Goal: Information Seeking & Learning: Learn about a topic

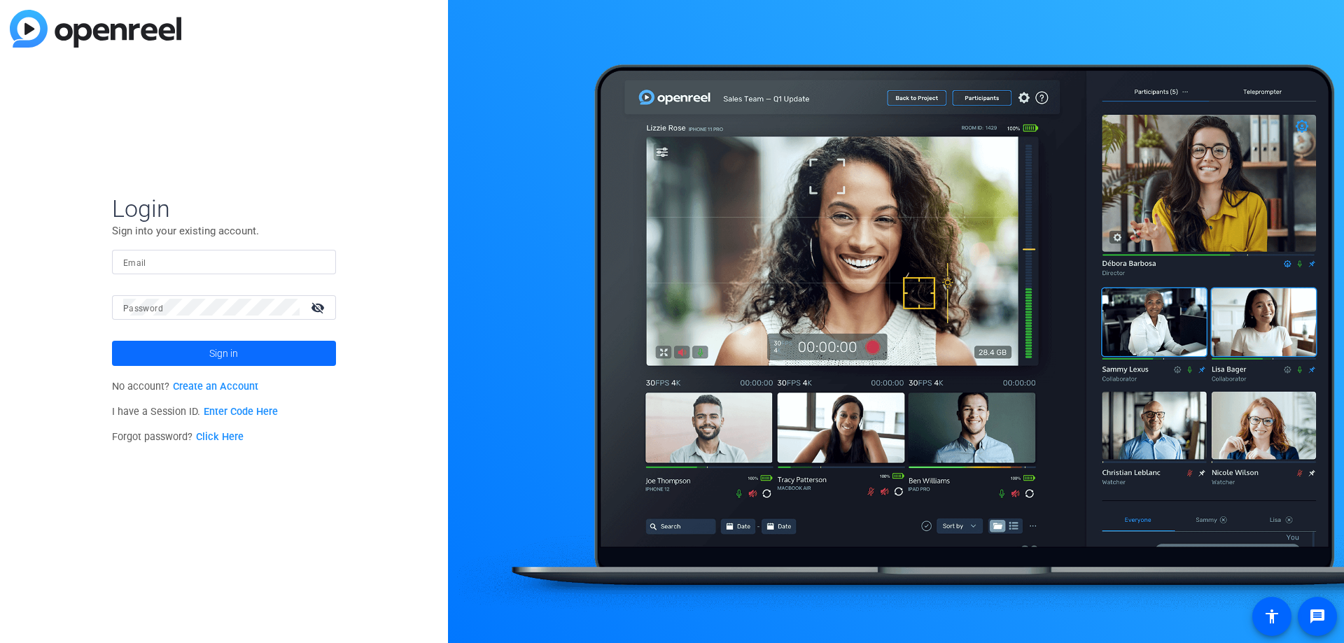
type input "apps@riveocreative.com"
click at [276, 360] on span at bounding box center [224, 354] width 224 height 34
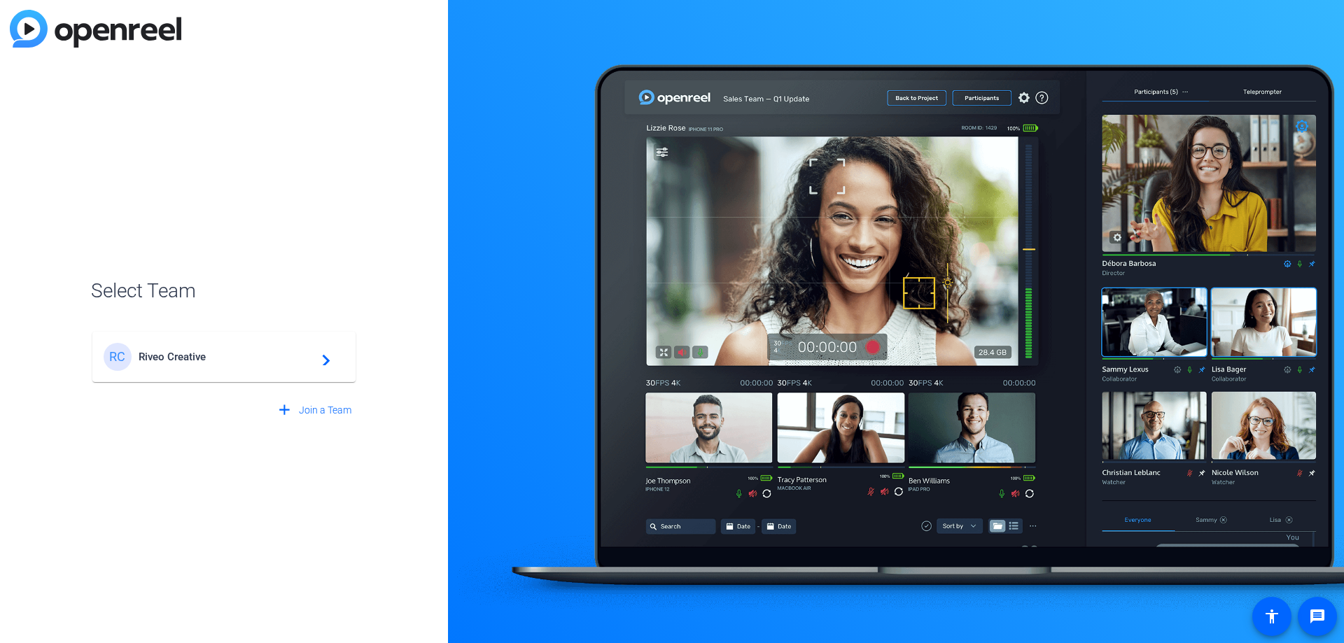
click at [269, 361] on span "Riveo Creative" at bounding box center [226, 357] width 175 height 13
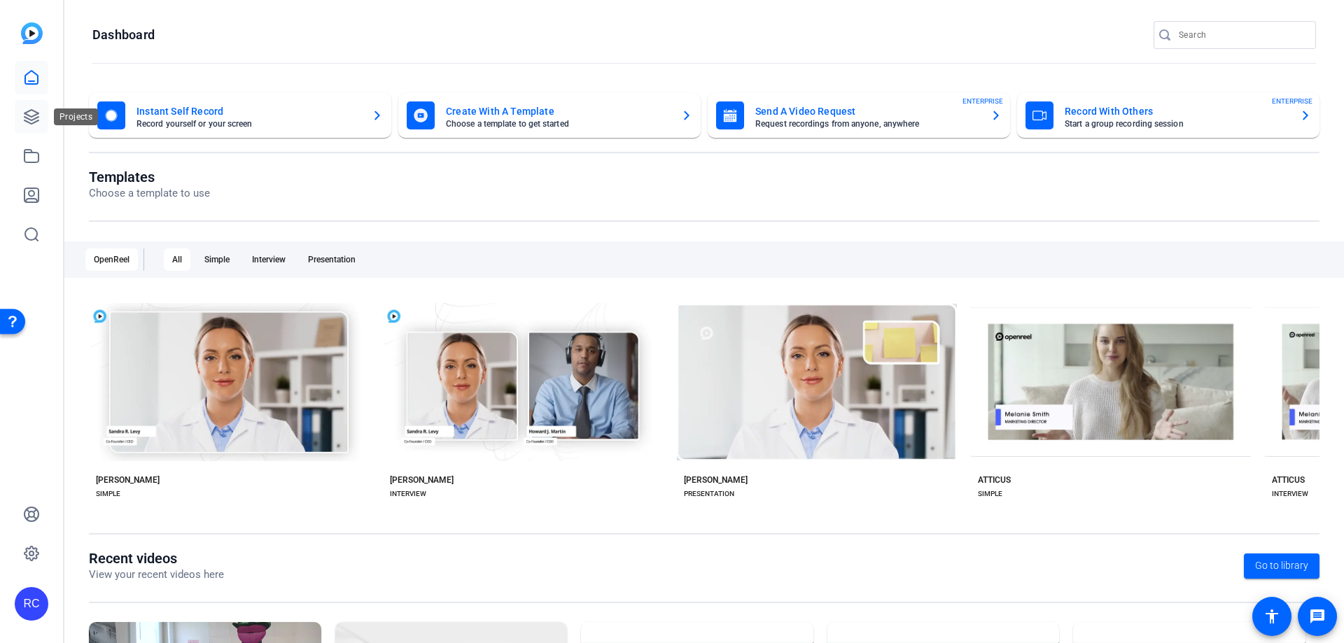
click at [41, 118] on link at bounding box center [32, 117] width 34 height 34
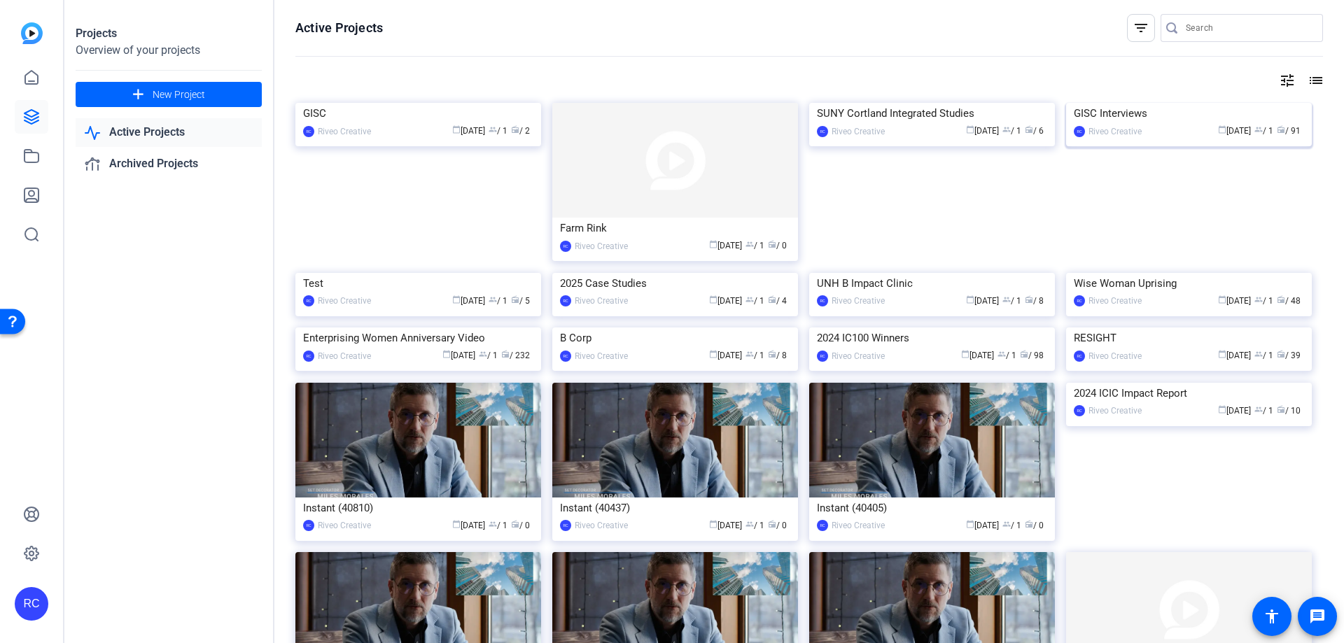
click at [1158, 103] on img at bounding box center [1189, 103] width 246 height 0
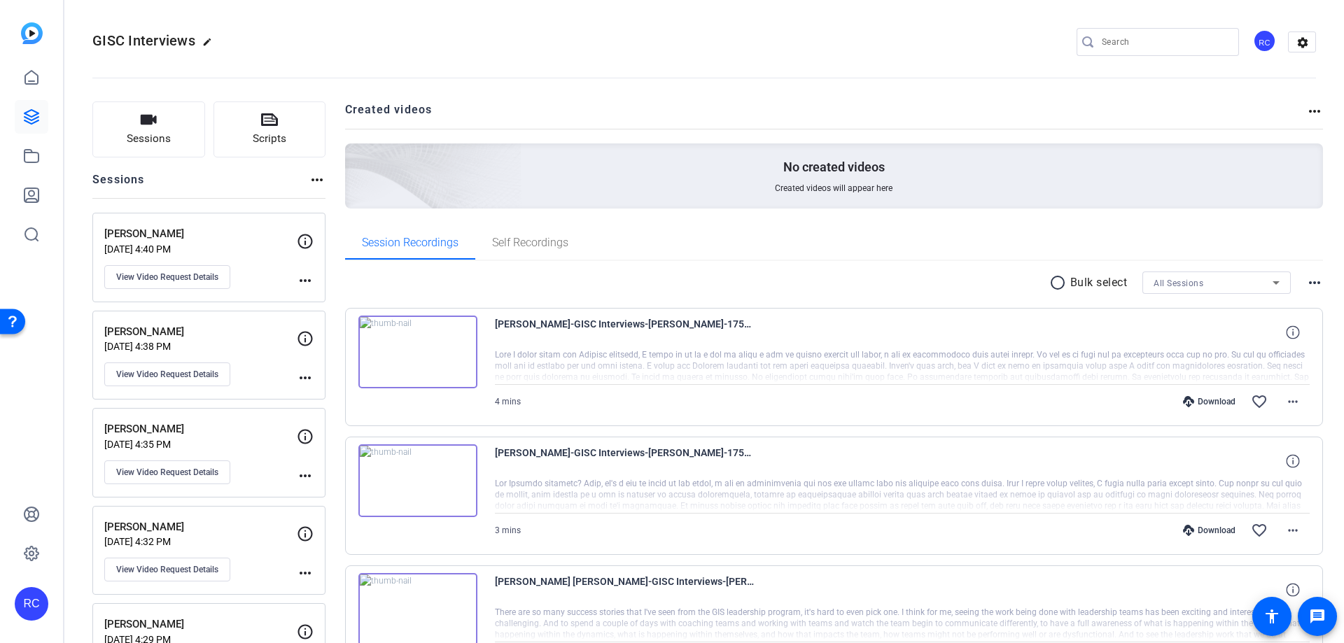
click at [419, 351] on img at bounding box center [417, 352] width 119 height 73
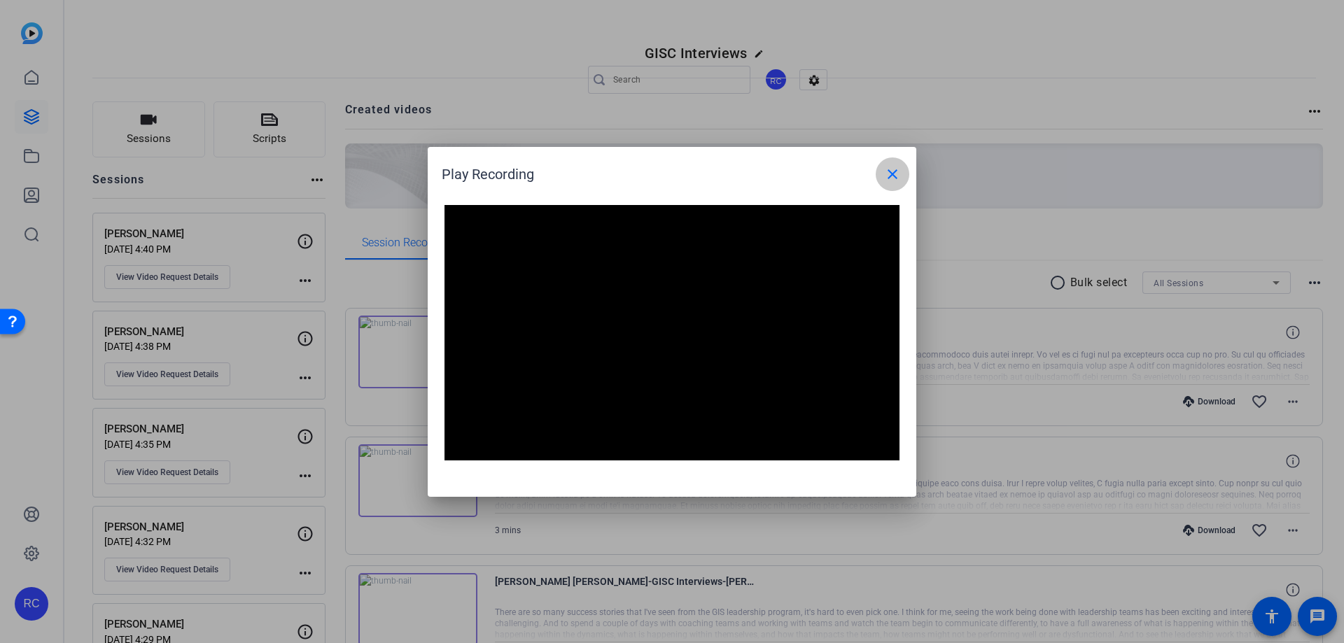
click at [892, 176] on mat-icon "close" at bounding box center [892, 174] width 17 height 17
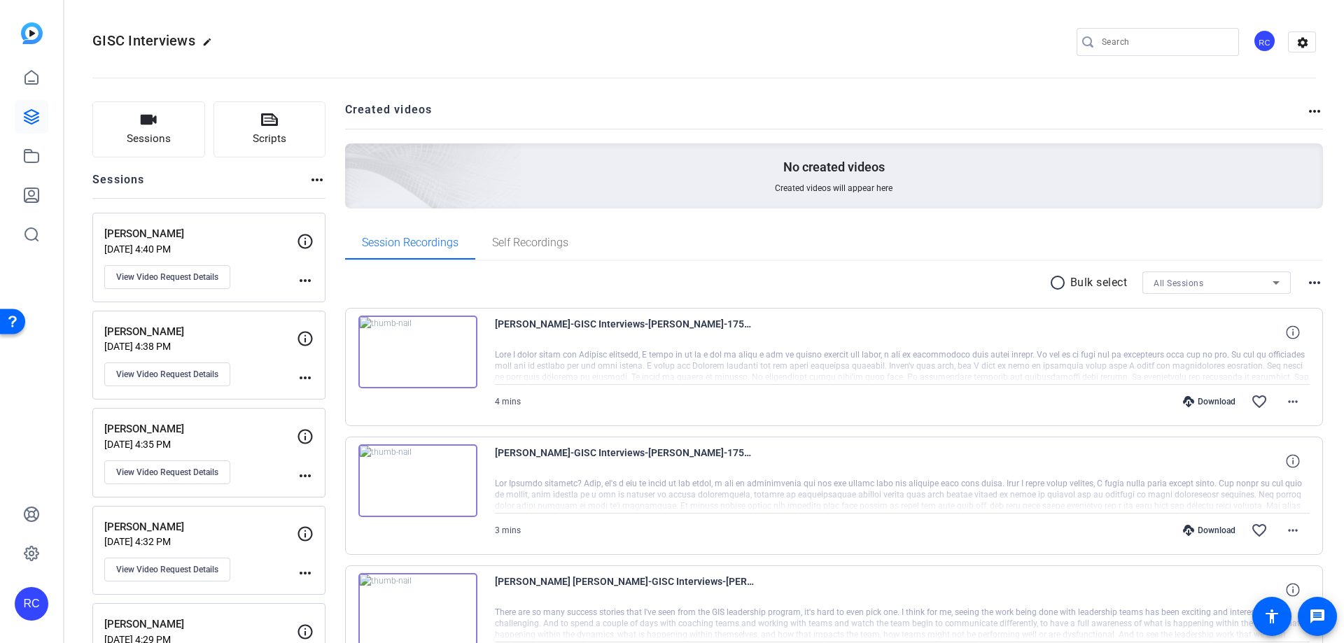
click at [409, 486] on img at bounding box center [417, 480] width 119 height 73
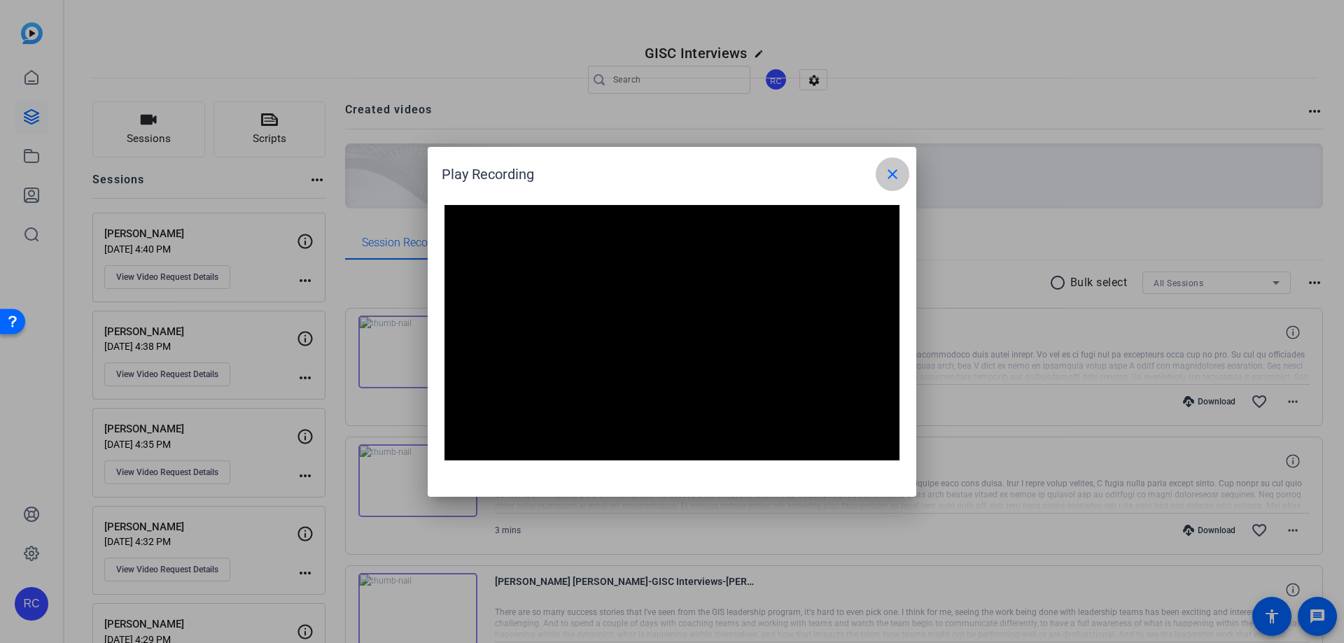
click at [889, 175] on mat-icon "close" at bounding box center [892, 174] width 17 height 17
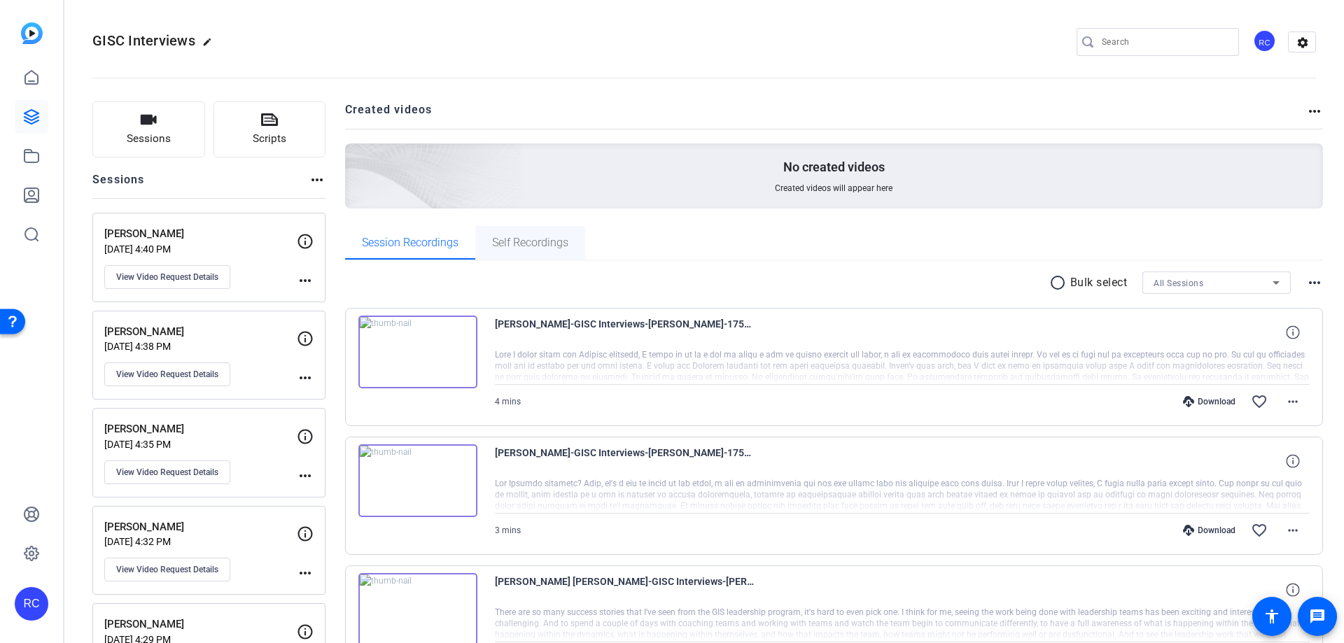
click at [533, 243] on span "Self Recordings" at bounding box center [530, 242] width 76 height 11
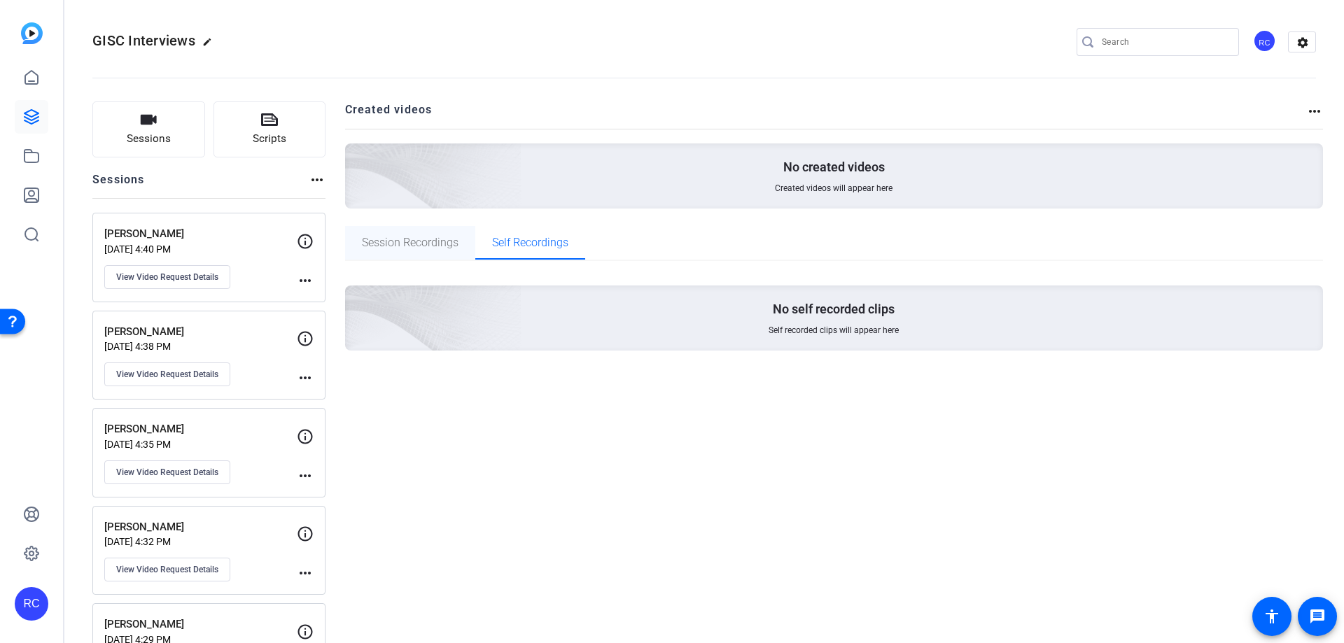
click at [393, 240] on span "Session Recordings" at bounding box center [410, 242] width 97 height 11
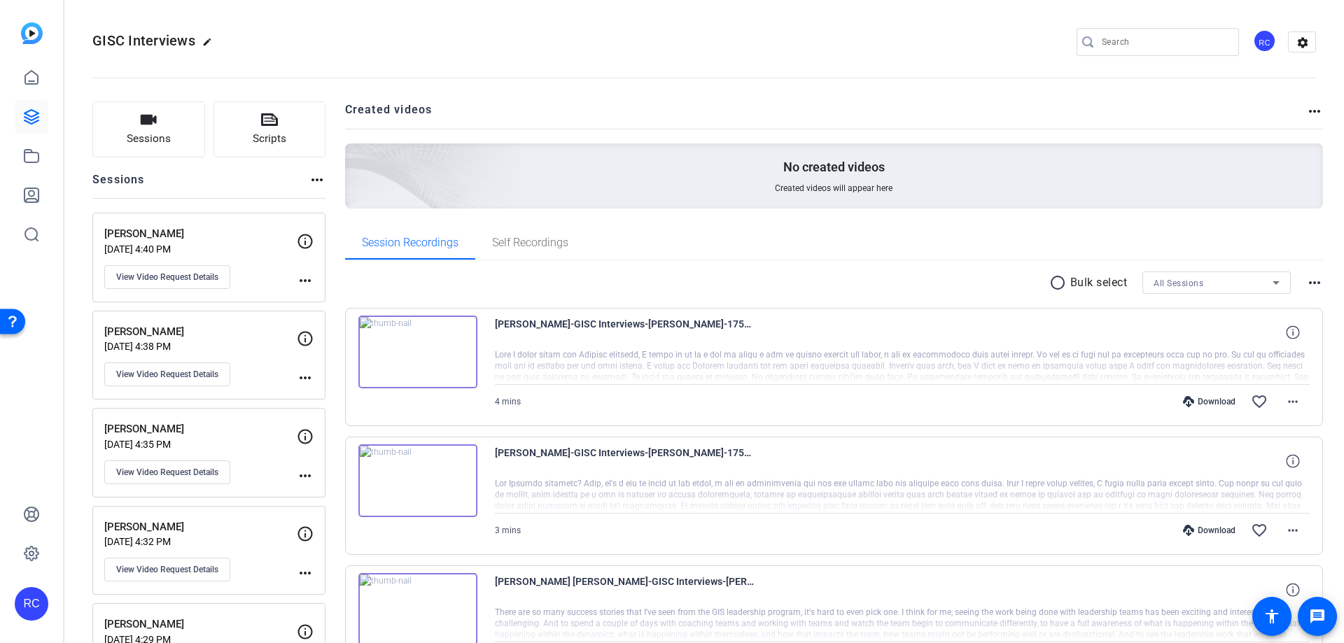
click at [1306, 110] on mat-icon "more_horiz" at bounding box center [1314, 111] width 17 height 17
click at [1059, 110] on div at bounding box center [672, 321] width 1344 height 643
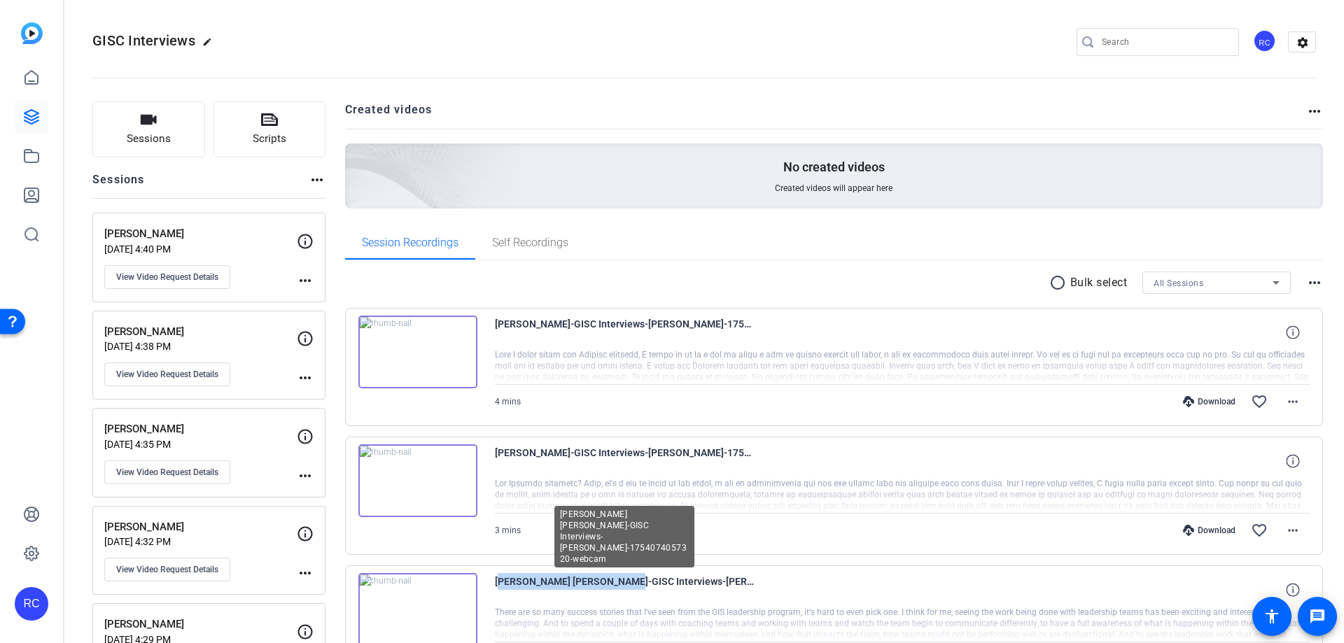
drag, startPoint x: 496, startPoint y: 582, endPoint x: 613, endPoint y: 588, distance: 117.0
click at [613, 588] on span "[PERSON_NAME] [PERSON_NAME]-GISC Interviews-[PERSON_NAME]-1754074057320-webcam" at bounding box center [624, 590] width 259 height 34
copy span "[PERSON_NAME] [PERSON_NAME]"
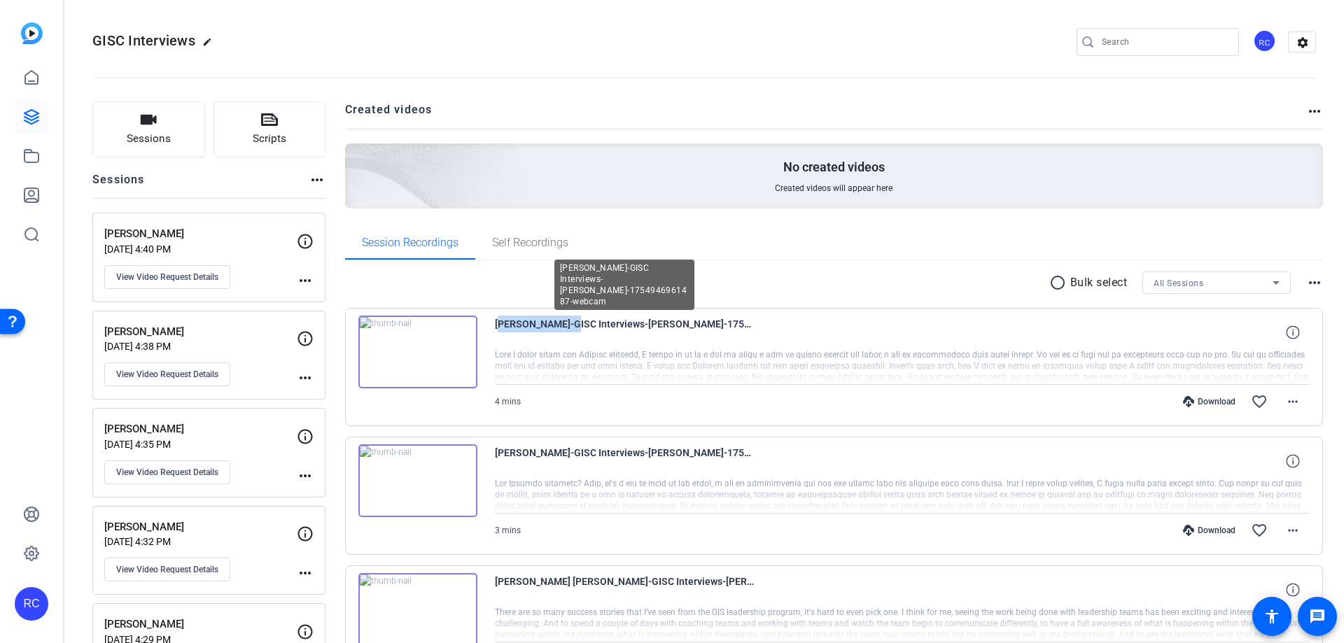
drag, startPoint x: 493, startPoint y: 324, endPoint x: 561, endPoint y: 320, distance: 68.0
click at [561, 320] on div "[PERSON_NAME]-GISC Interviews-[PERSON_NAME]-1754946961487-webcam 4 mins Downloa…" at bounding box center [834, 367] width 978 height 118
copy span "[PERSON_NAME]"
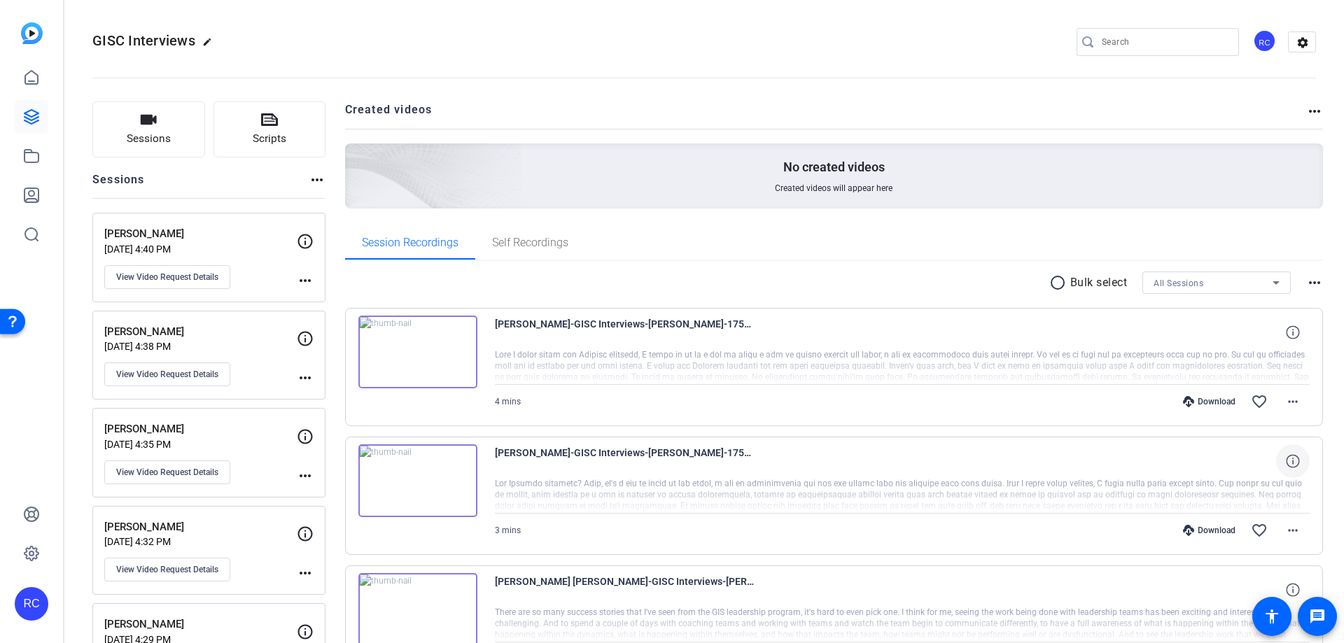
click at [1285, 462] on icon at bounding box center [1291, 460] width 13 height 13
click at [1284, 467] on mat-icon "close" at bounding box center [1292, 461] width 17 height 17
click at [1076, 494] on div at bounding box center [902, 495] width 815 height 35
click at [416, 474] on img at bounding box center [417, 480] width 119 height 73
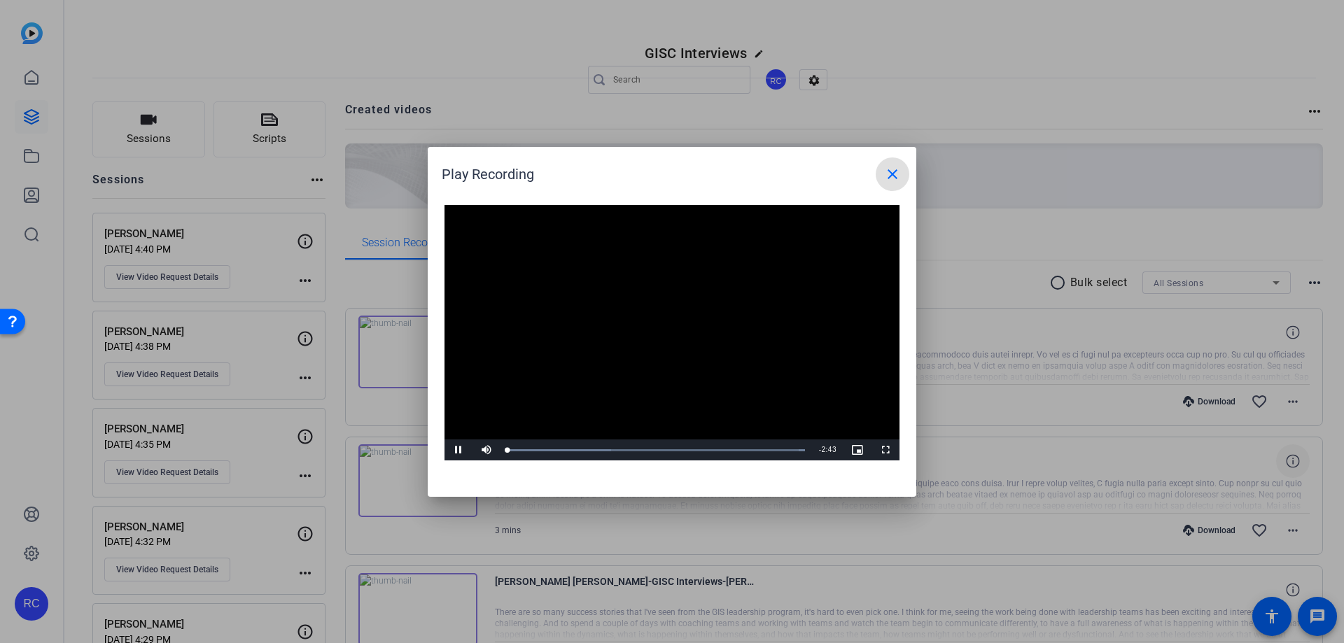
click at [671, 335] on video "Video Player" at bounding box center [671, 333] width 455 height 256
click at [703, 362] on video "Video Player" at bounding box center [671, 333] width 455 height 256
click at [785, 447] on div "Loaded : 100.00% 2:30 0:01" at bounding box center [655, 449] width 311 height 21
click at [798, 449] on div "Loaded : 100.00% 2:39 2:33" at bounding box center [655, 450] width 297 height 3
click at [891, 170] on mat-icon "close" at bounding box center [892, 174] width 17 height 17
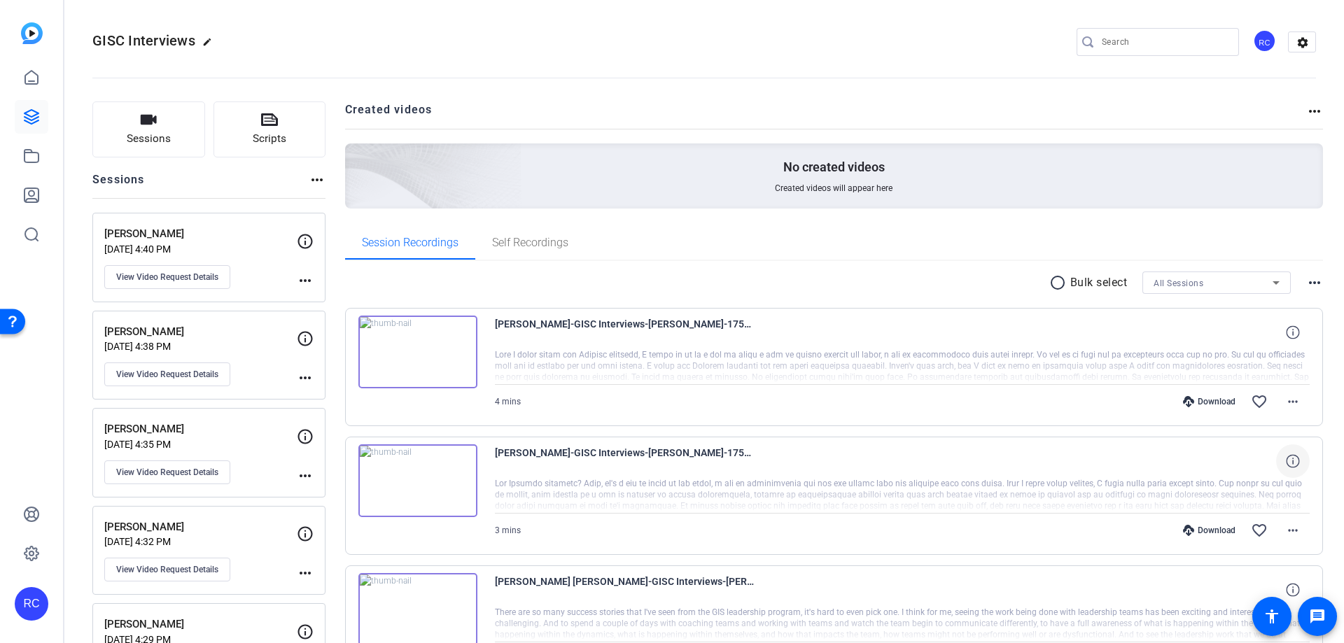
click at [300, 236] on icon at bounding box center [305, 241] width 17 height 17
click at [307, 243] on icon at bounding box center [305, 241] width 17 height 17
click at [306, 242] on icon at bounding box center [305, 241] width 17 height 17
click at [304, 236] on icon at bounding box center [305, 241] width 17 height 17
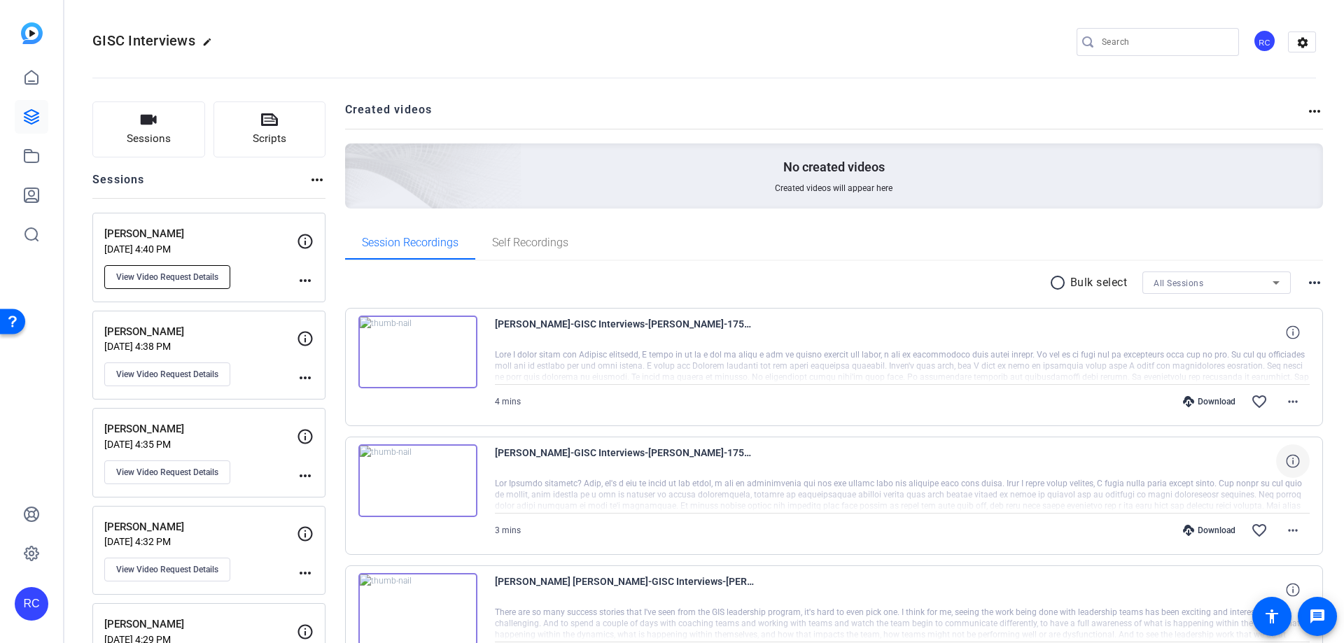
click at [176, 281] on span "View Video Request Details" at bounding box center [167, 277] width 102 height 11
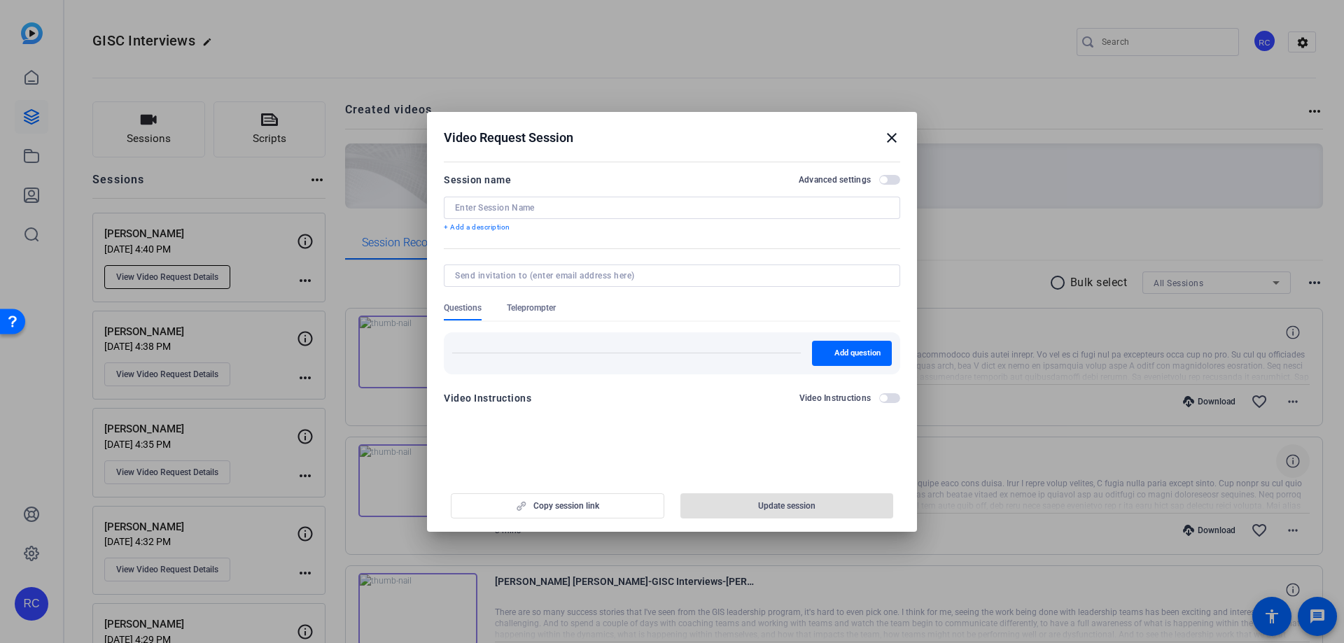
type input "[PERSON_NAME]"
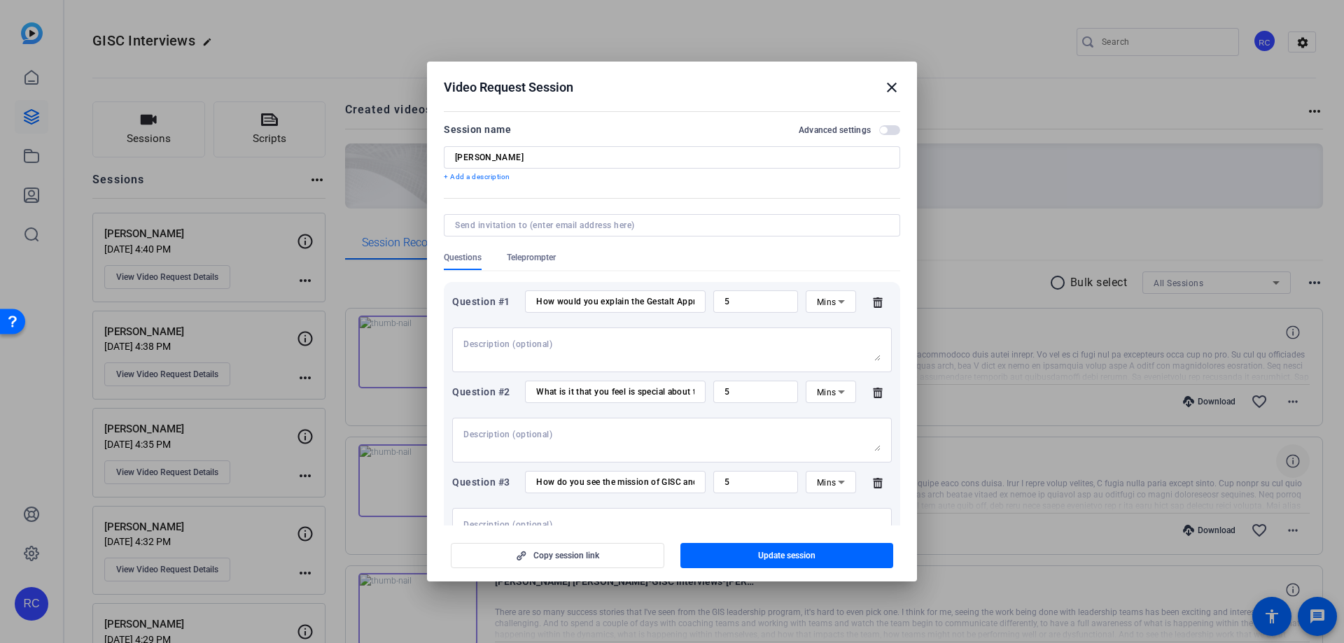
click at [892, 81] on mat-icon "close" at bounding box center [891, 87] width 17 height 17
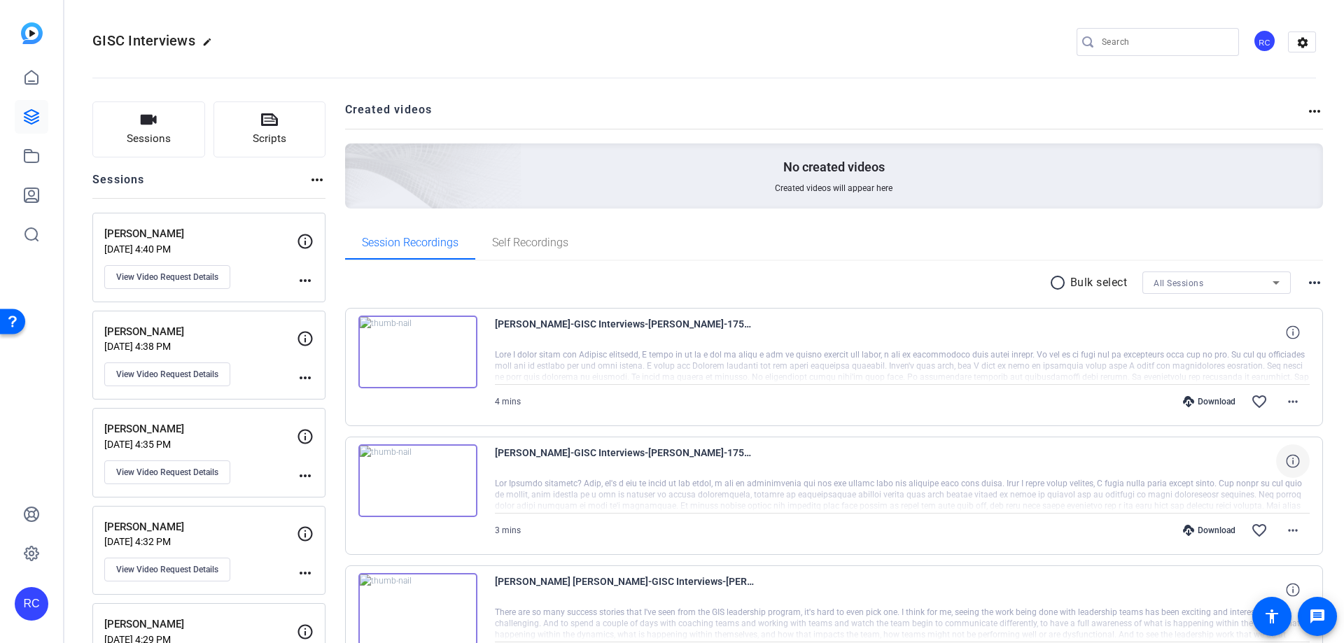
drag, startPoint x: 584, startPoint y: 354, endPoint x: 596, endPoint y: 352, distance: 12.1
click at [596, 353] on div at bounding box center [902, 366] width 815 height 35
click at [1295, 407] on span at bounding box center [1293, 402] width 34 height 34
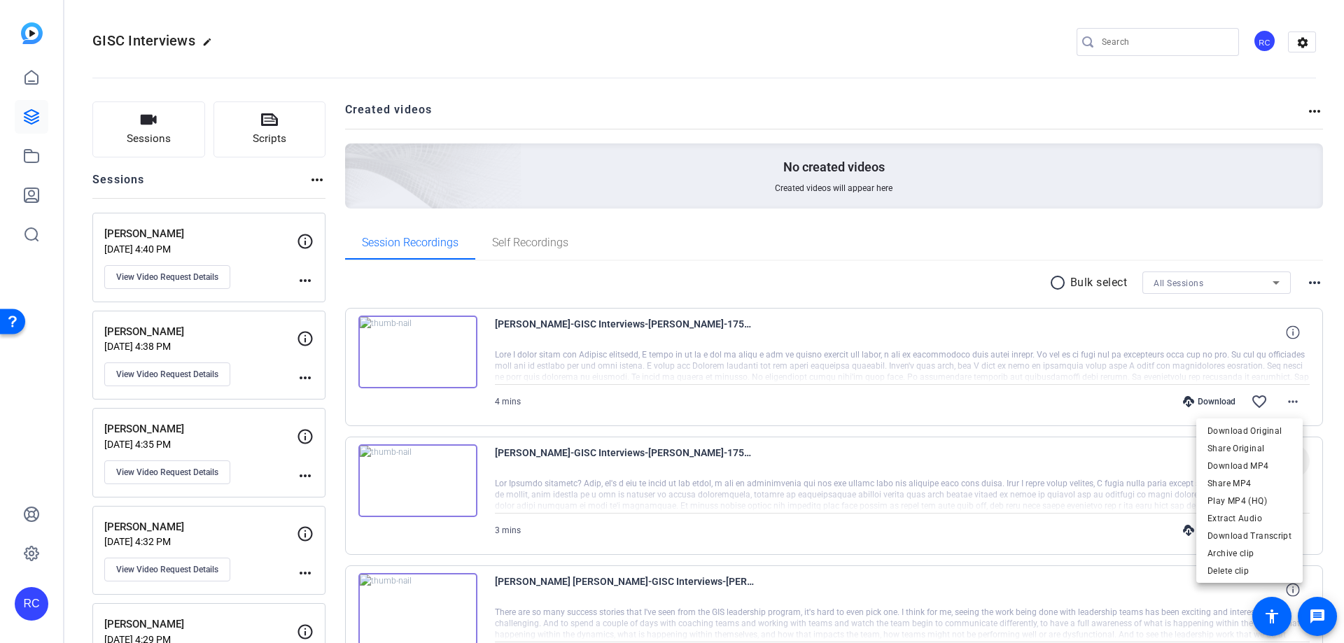
click at [626, 345] on div at bounding box center [672, 321] width 1344 height 643
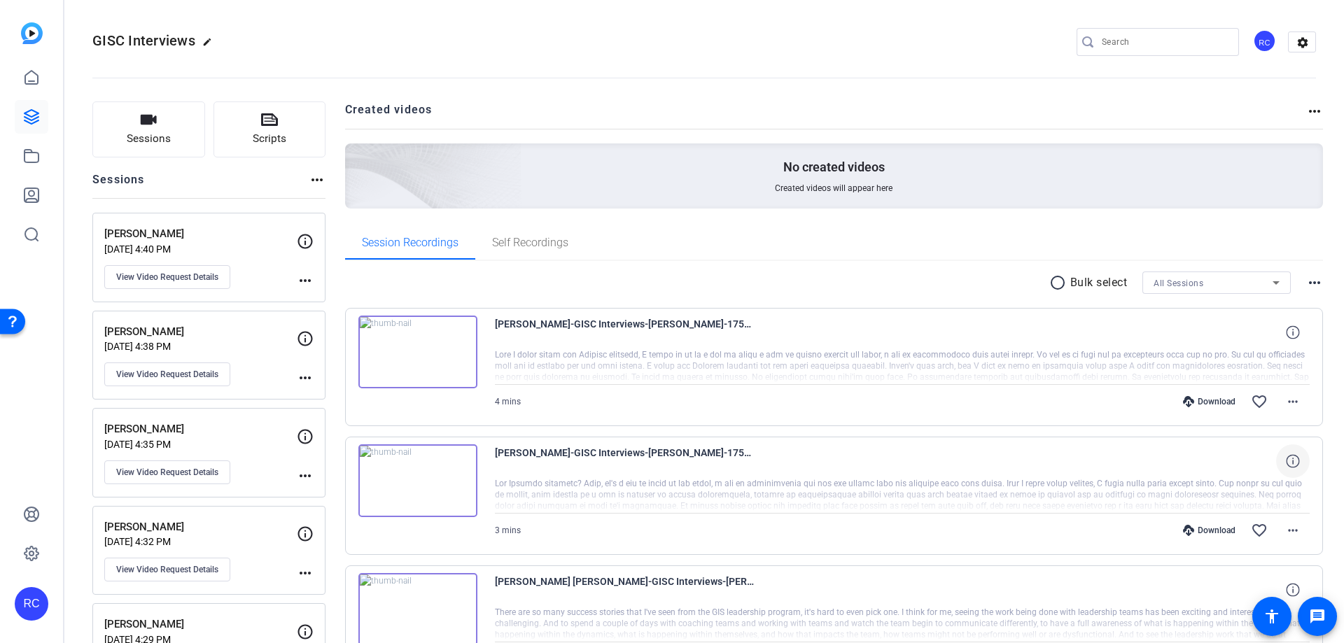
drag, startPoint x: 578, startPoint y: 355, endPoint x: 593, endPoint y: 356, distance: 15.5
click at [584, 356] on div at bounding box center [902, 366] width 815 height 35
click at [586, 394] on div "4 mins Download favorite_border more_horiz" at bounding box center [902, 402] width 815 height 34
click at [528, 399] on div "4 mins Download favorite_border more_horiz" at bounding box center [902, 402] width 815 height 34
